Goal: Information Seeking & Learning: Learn about a topic

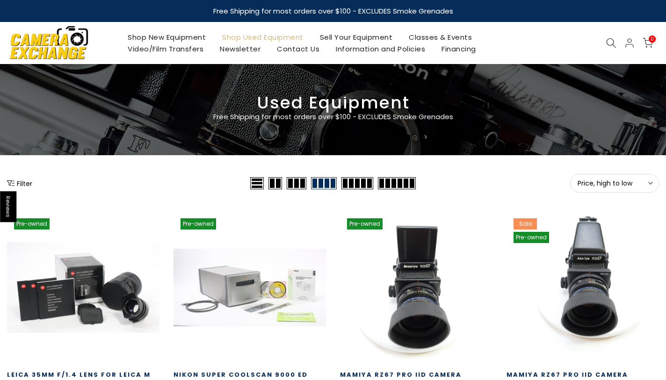
type input "**********"
click at [641, 183] on span "Price, high to low" at bounding box center [614, 183] width 74 height 8
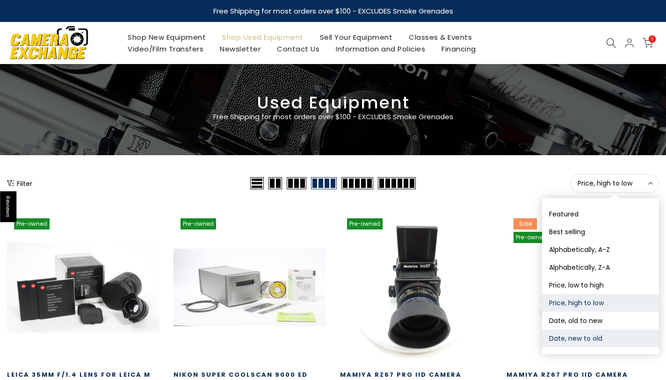
click at [598, 343] on button "Date, new to old" at bounding box center [600, 339] width 117 height 18
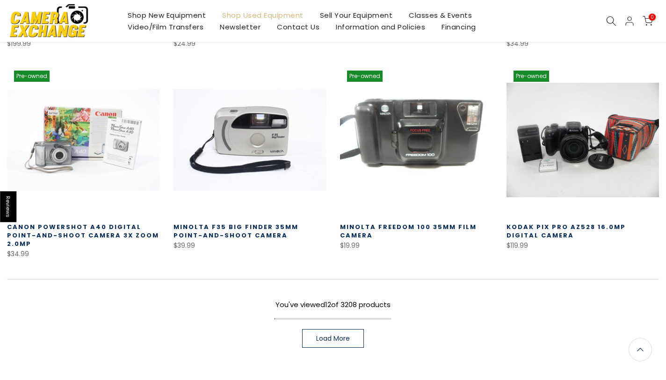
scroll to position [554, 0]
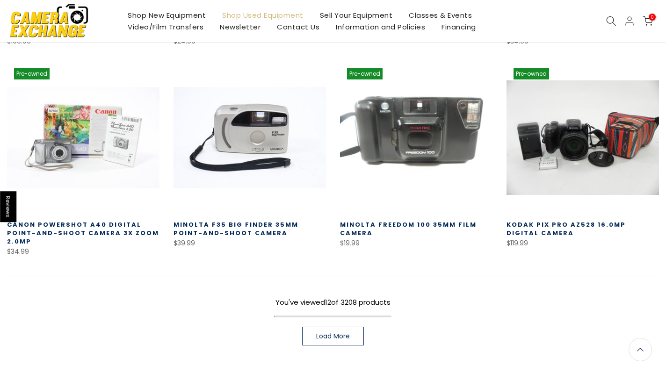
click at [342, 338] on span "Load More" at bounding box center [333, 336] width 34 height 7
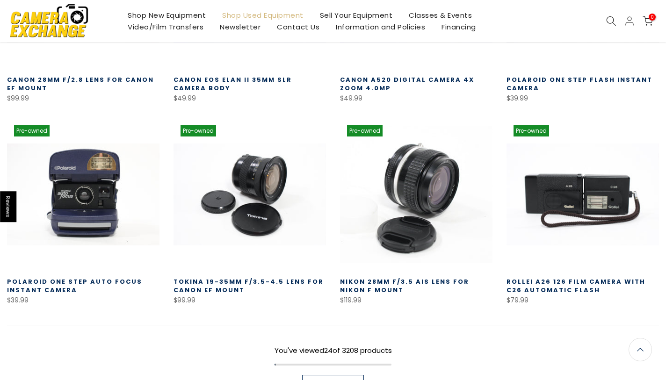
scroll to position [1190, 0]
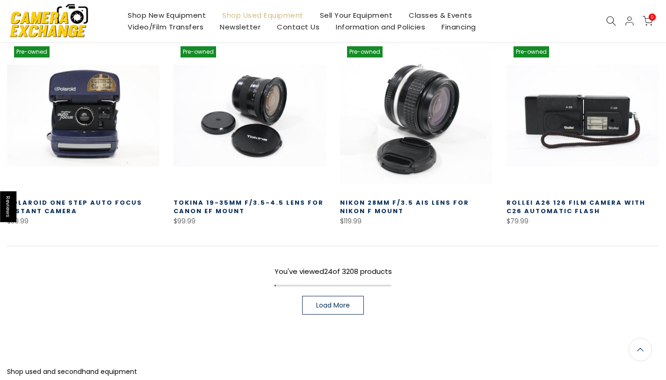
click at [337, 304] on span "Load More" at bounding box center [333, 305] width 34 height 7
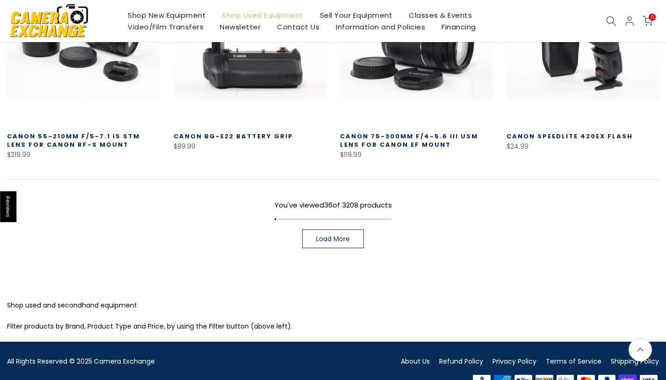
scroll to position [1900, 0]
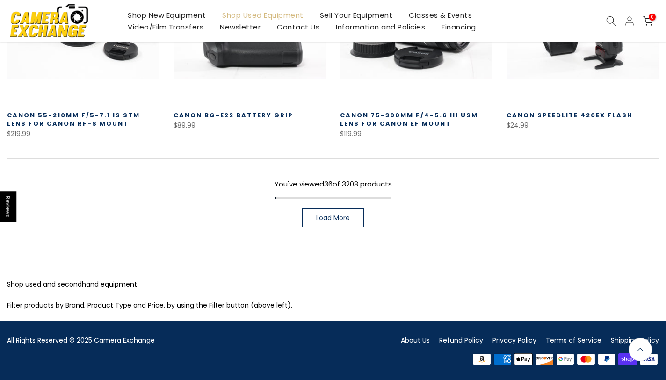
click at [323, 219] on span "Load More" at bounding box center [333, 218] width 34 height 7
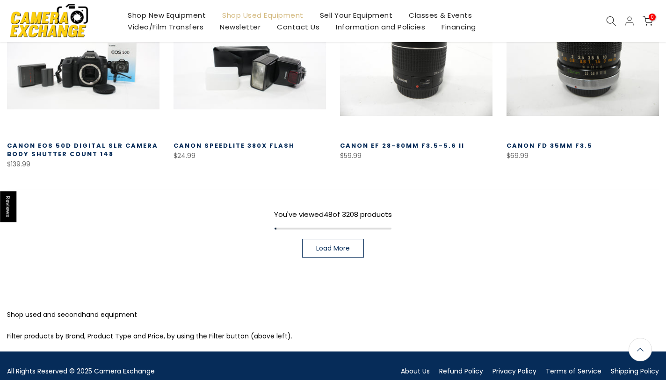
scroll to position [2483, 0]
